Goal: Find specific page/section: Find specific page/section

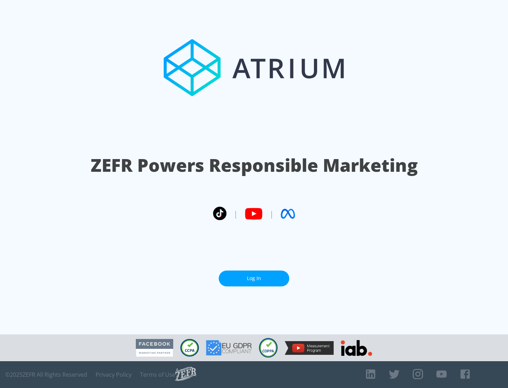
click at [254, 275] on link "Log In" at bounding box center [254, 278] width 71 height 16
